Goal: Information Seeking & Learning: Learn about a topic

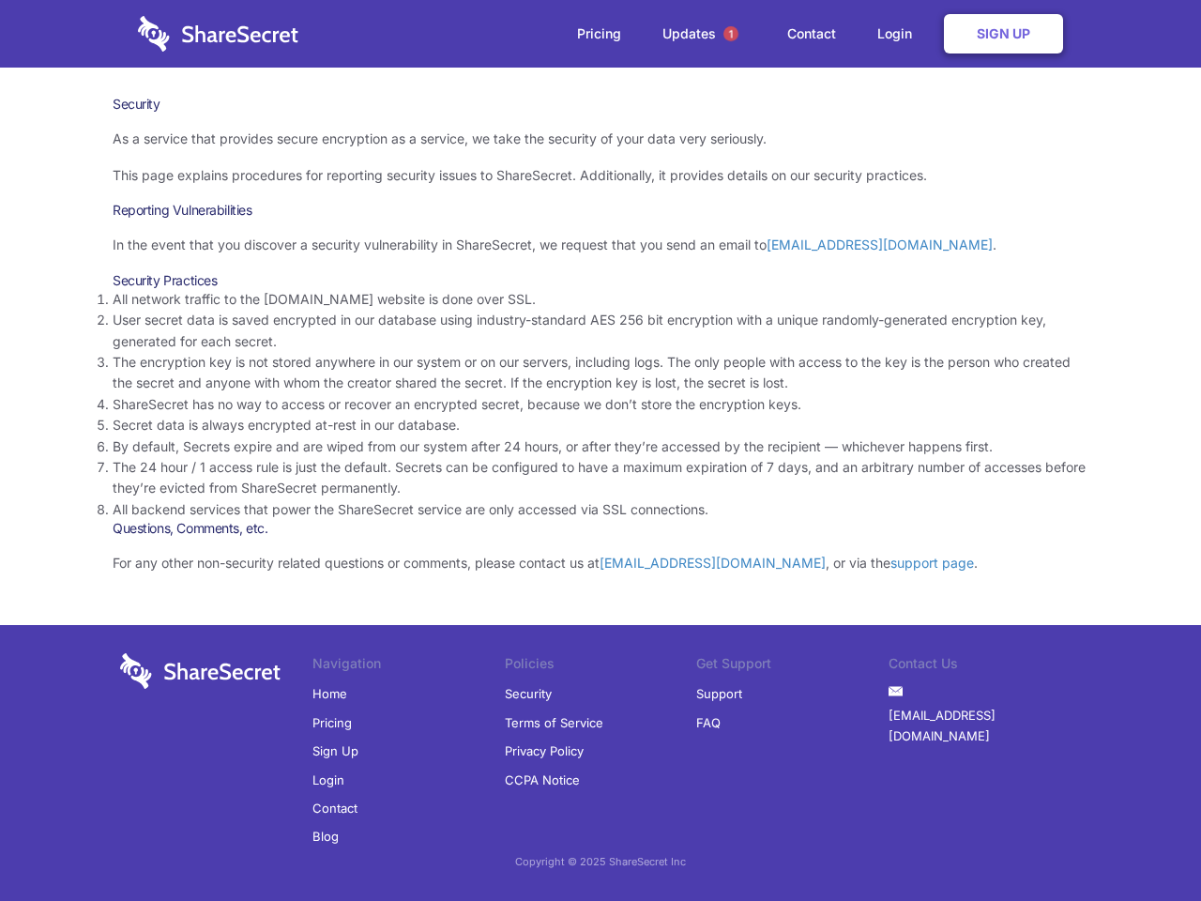
click at [600, 450] on li "By default, Secrets expire and are wiped from our system after 24 hours, or aft…" at bounding box center [601, 446] width 976 height 21
click at [731, 34] on span "1" at bounding box center [730, 33] width 15 height 15
